Goal: Navigation & Orientation: Go to known website

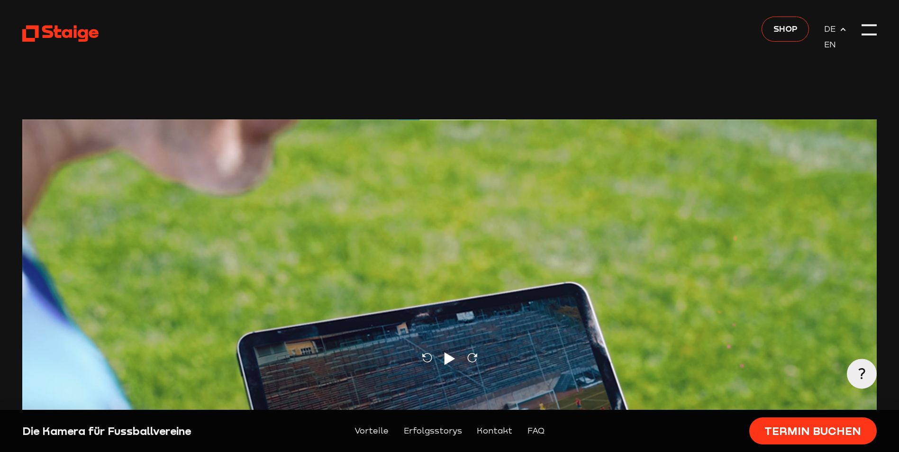
click at [826, 24] on span "DE" at bounding box center [831, 28] width 15 height 13
click at [64, 39] on icon at bounding box center [60, 33] width 76 height 18
click at [68, 36] on icon at bounding box center [60, 33] width 76 height 18
